Goal: Task Accomplishment & Management: Manage account settings

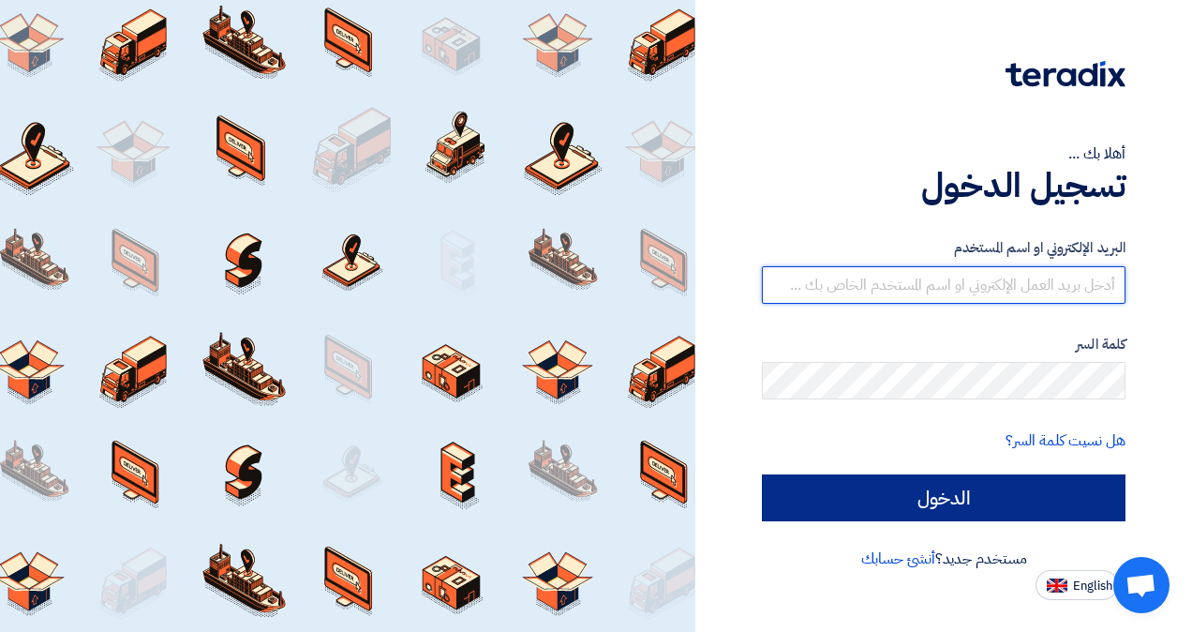
type input "[EMAIL_ADDRESS][DOMAIN_NAME]"
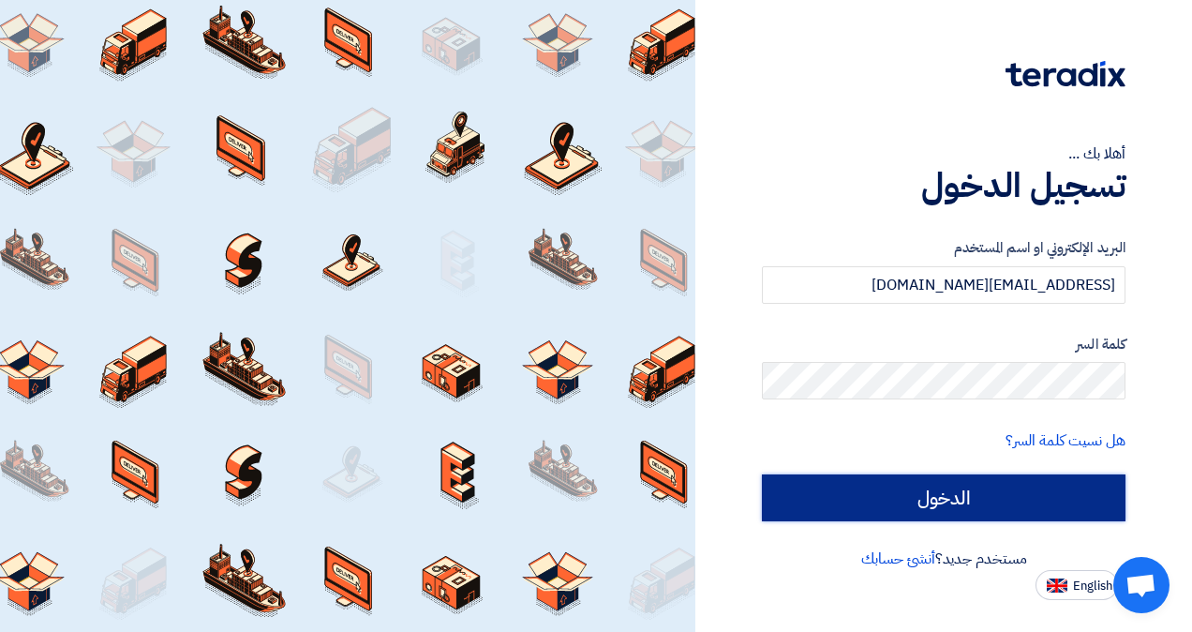
click at [977, 489] on input "الدخول" at bounding box center [944, 497] width 364 height 47
type input "Sign in"
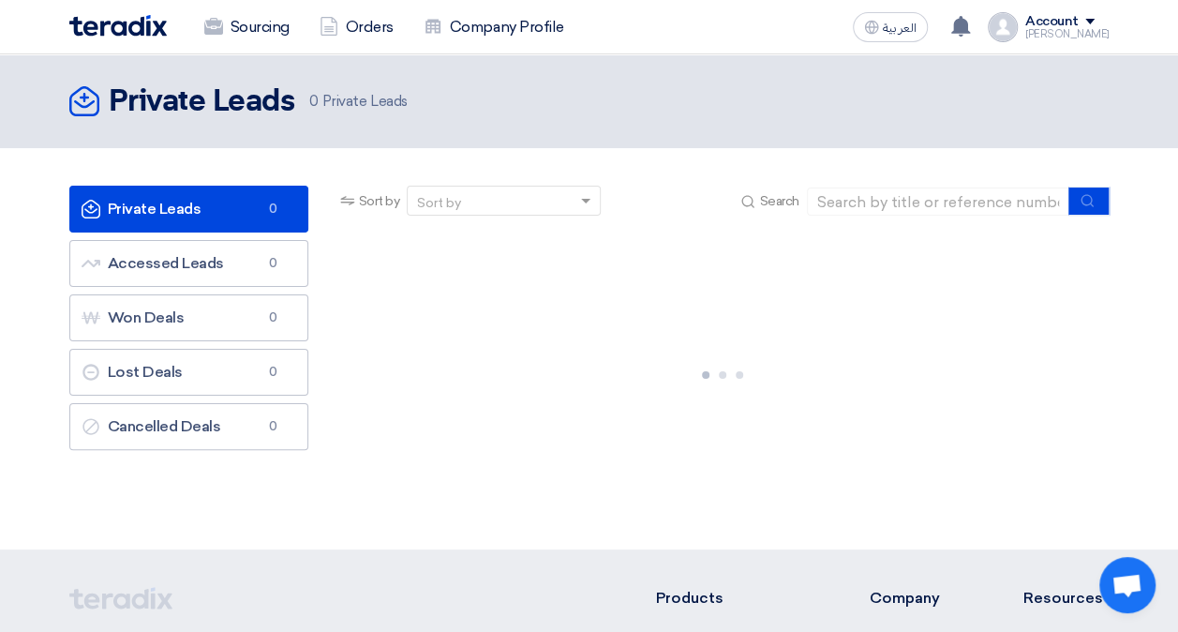
click at [239, 459] on div "Private Leads Private Leads 0 Accessed Leads Accessed Leads 0 Won Deals Won Dea…" at bounding box center [188, 349] width 267 height 326
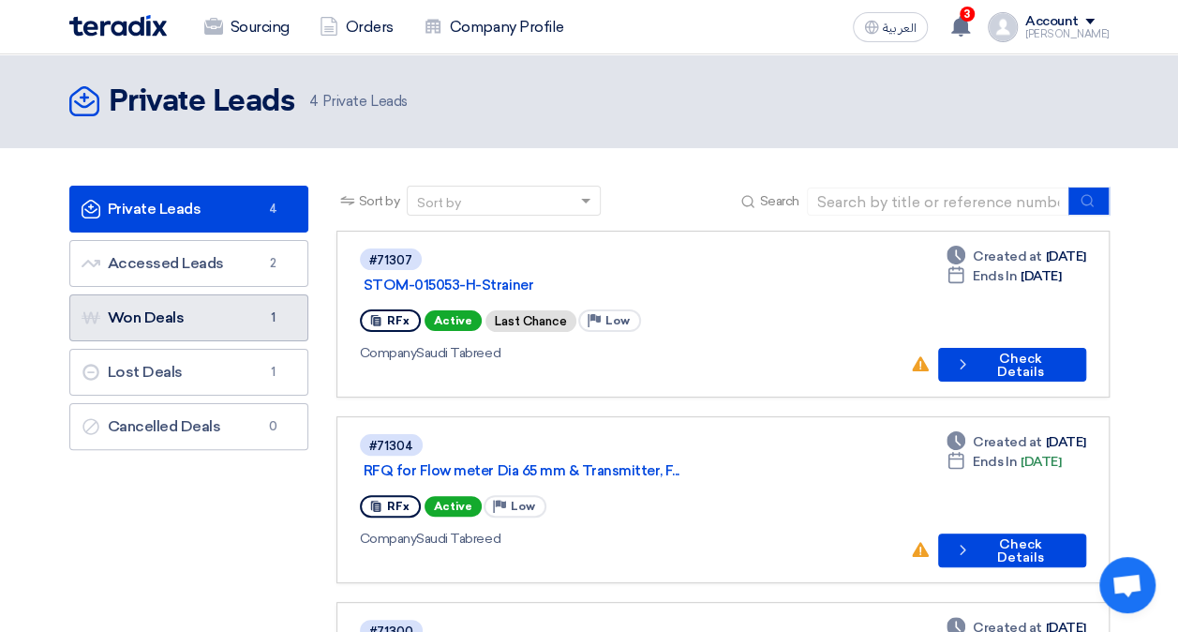
click at [247, 323] on link "Won Deals Won Deals 1" at bounding box center [188, 317] width 239 height 47
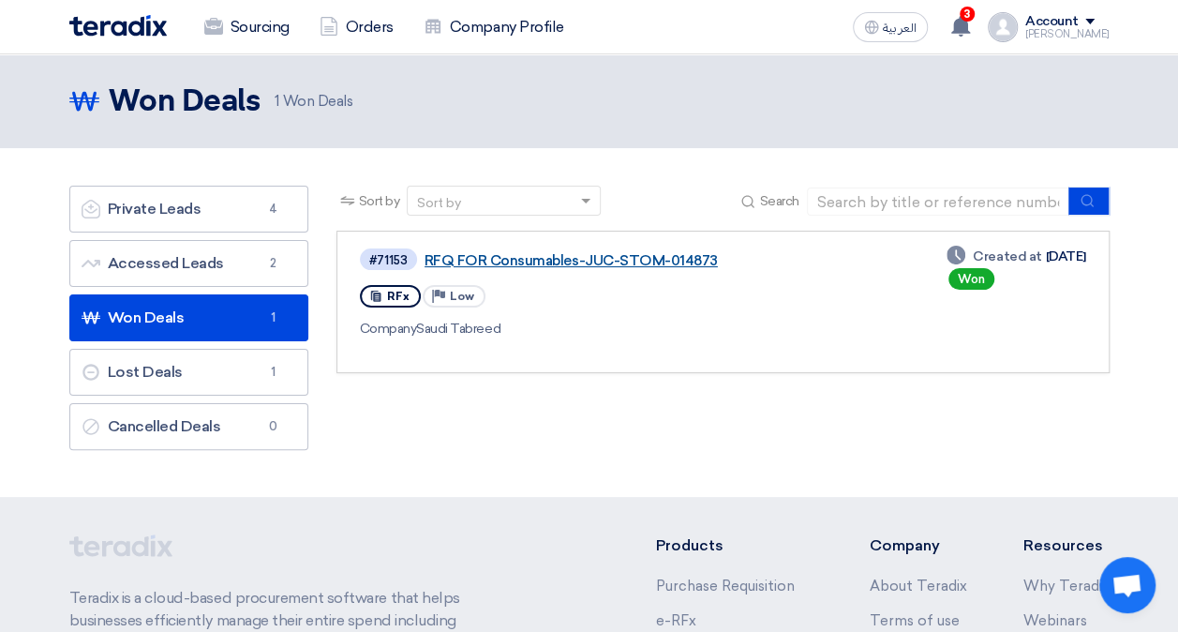
click at [651, 257] on link "RFQ FOR Consumables-JUC-STOM-014873" at bounding box center [659, 260] width 469 height 17
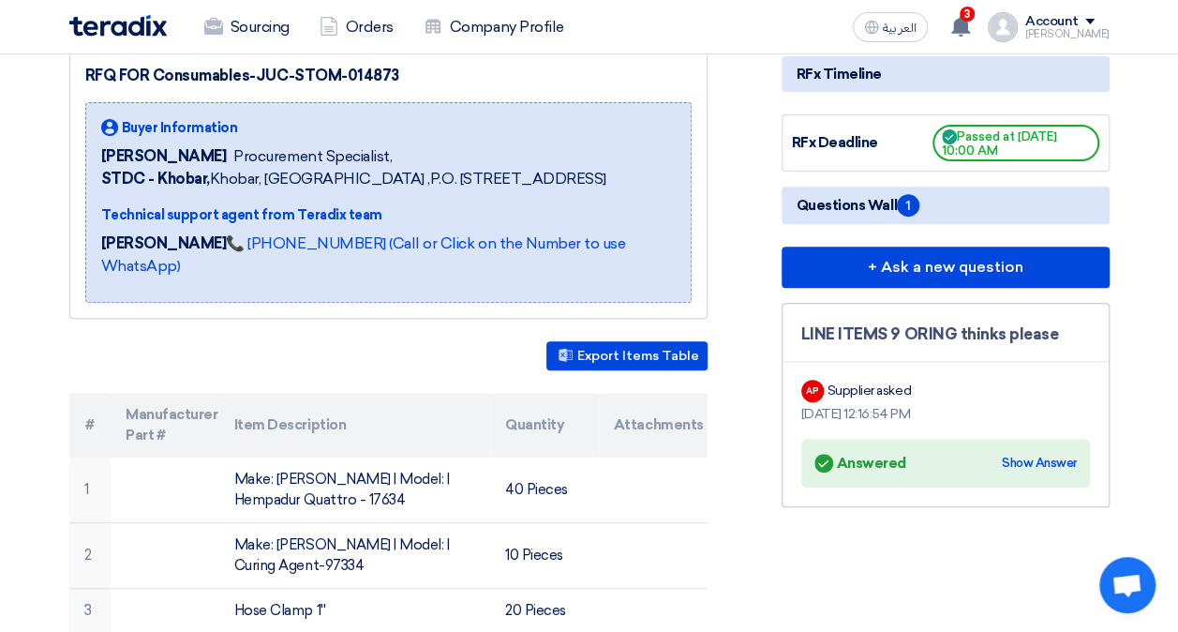
scroll to position [281, 0]
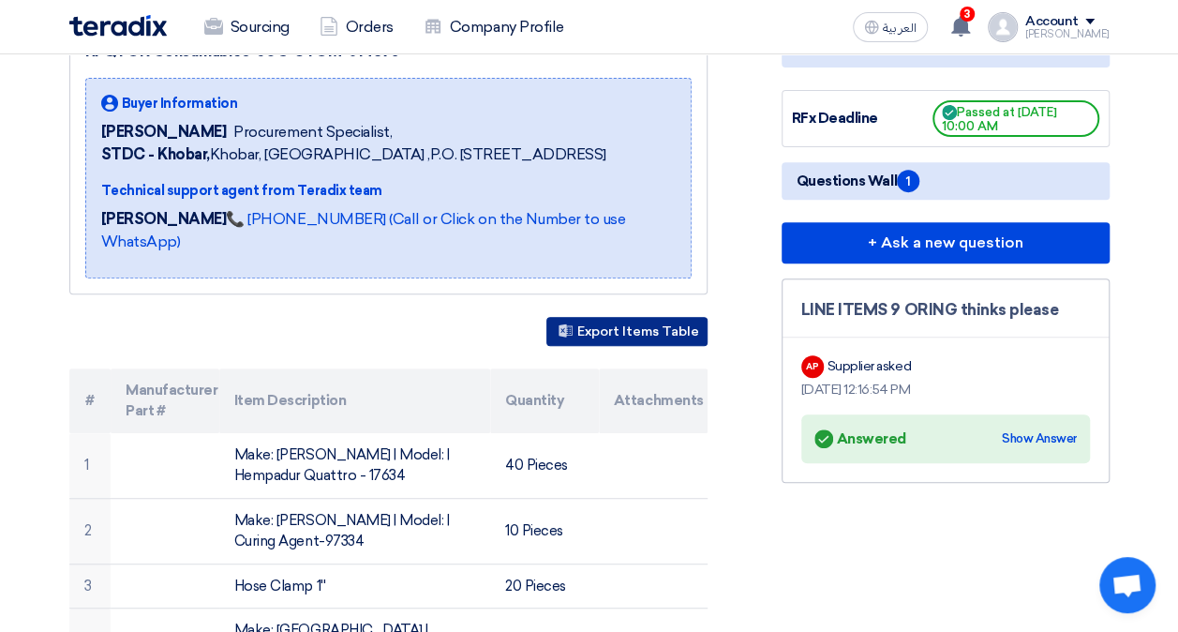
click at [643, 337] on button "Export Items Table" at bounding box center [627, 331] width 161 height 29
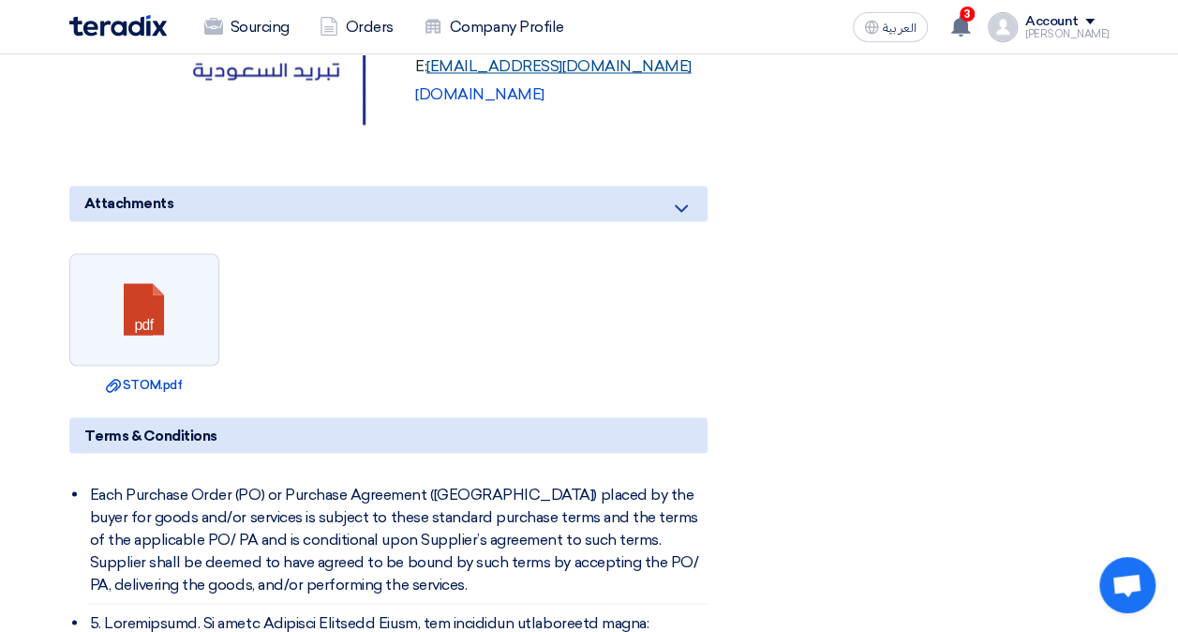
scroll to position [1500, 0]
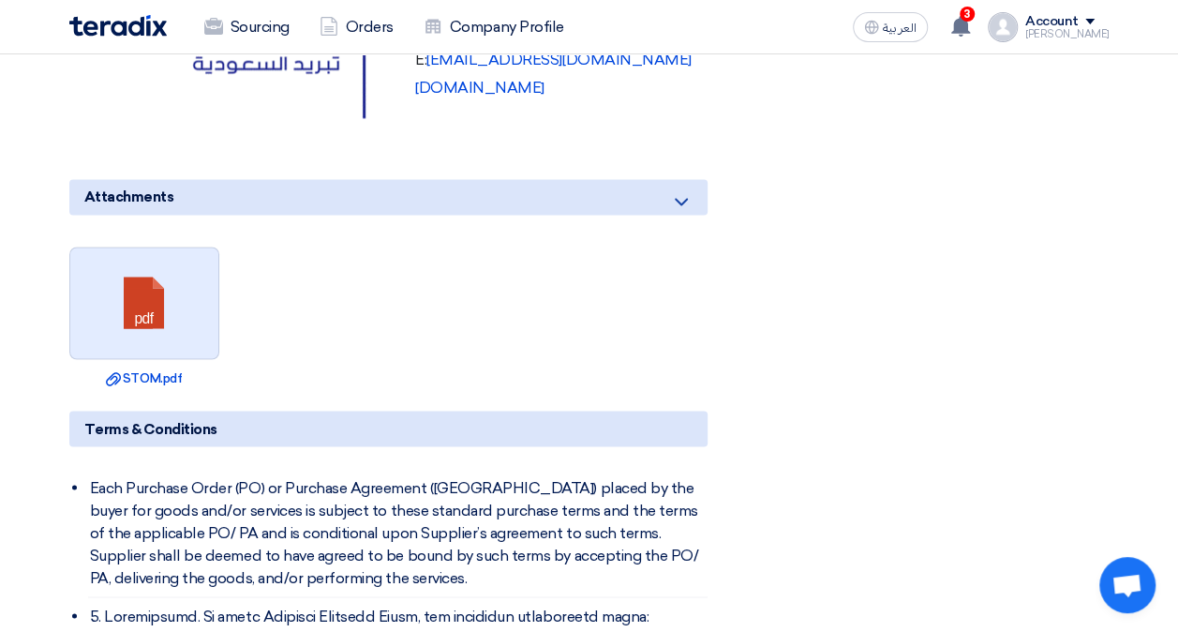
click at [172, 300] on link at bounding box center [145, 303] width 150 height 112
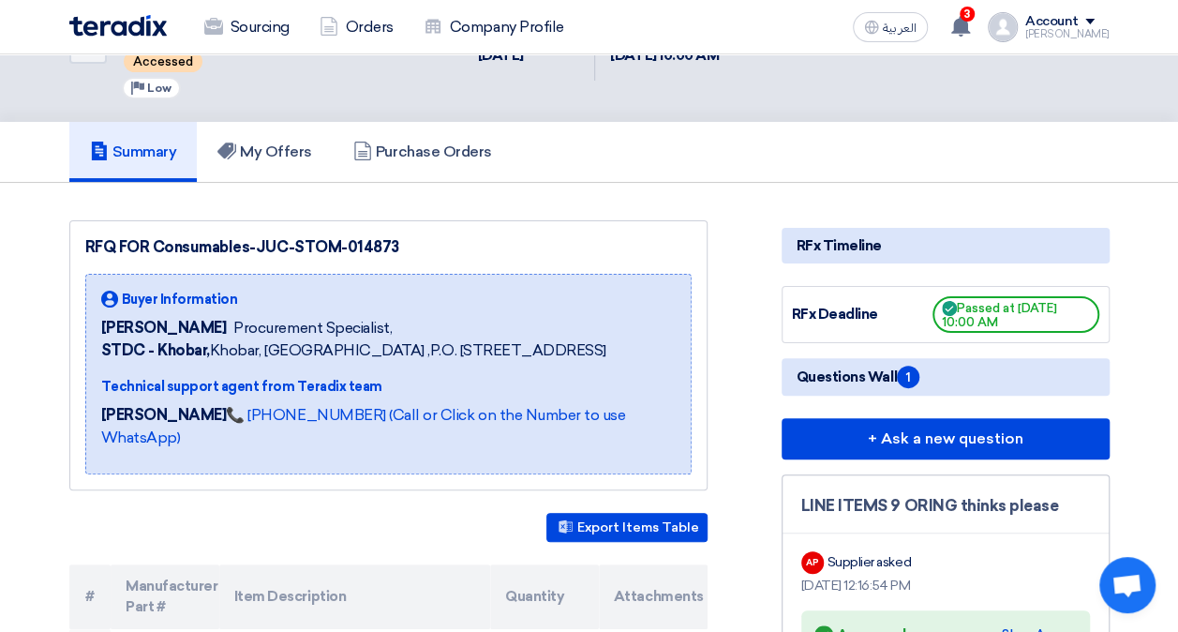
scroll to position [94, 0]
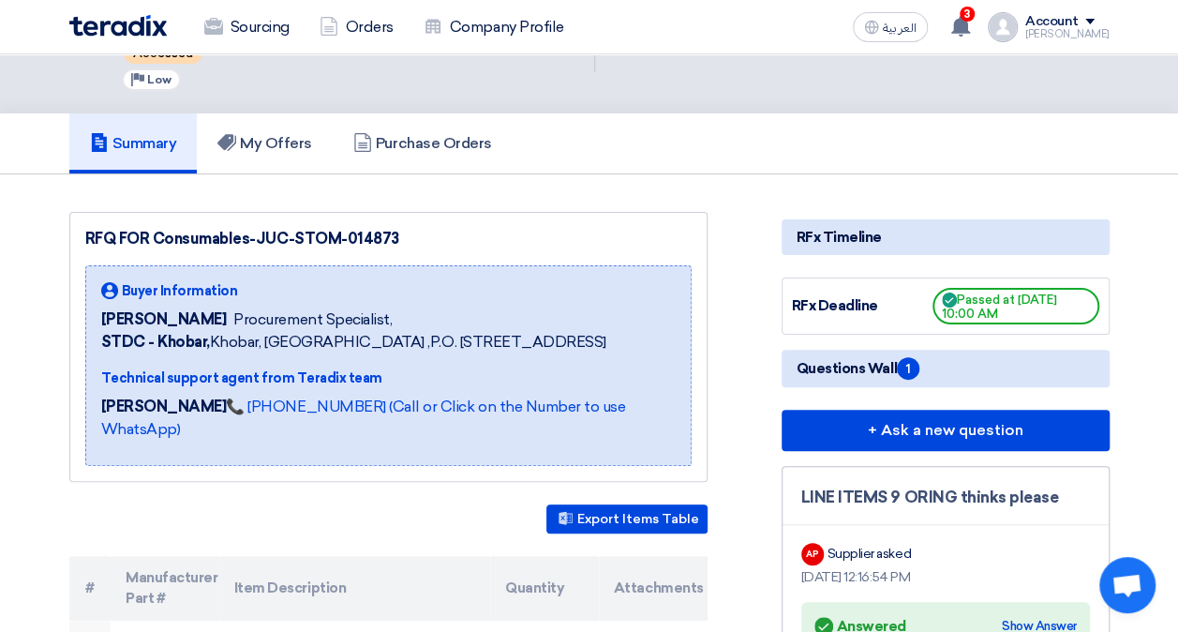
click at [141, 25] on img at bounding box center [117, 26] width 97 height 22
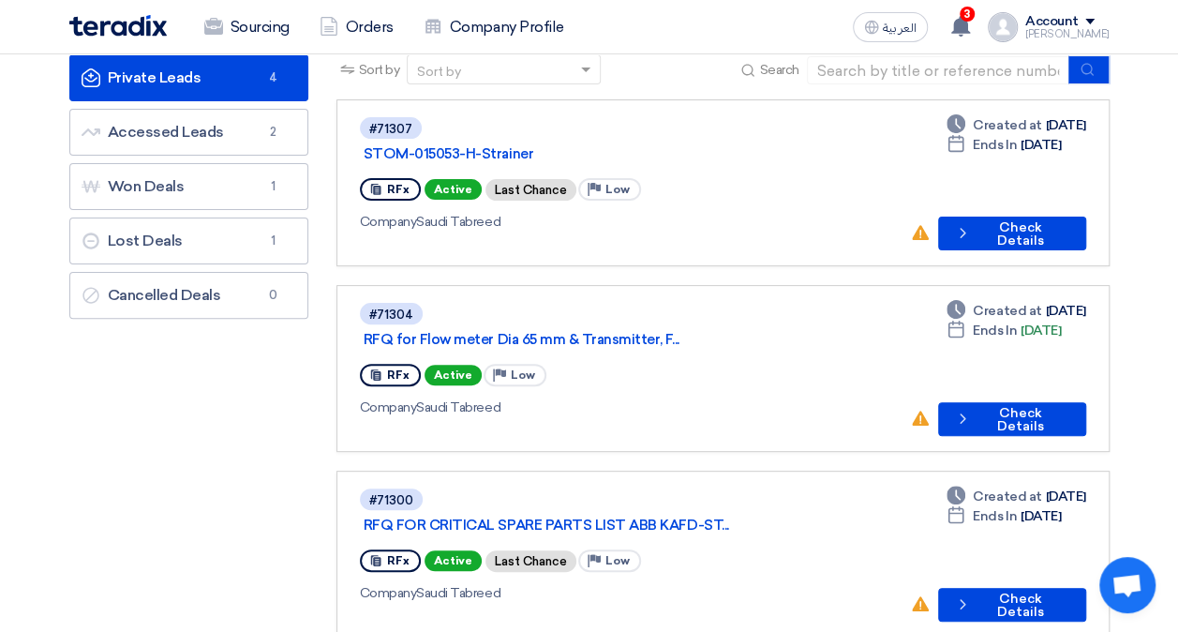
scroll to position [94, 0]
